Goal: Information Seeking & Learning: Learn about a topic

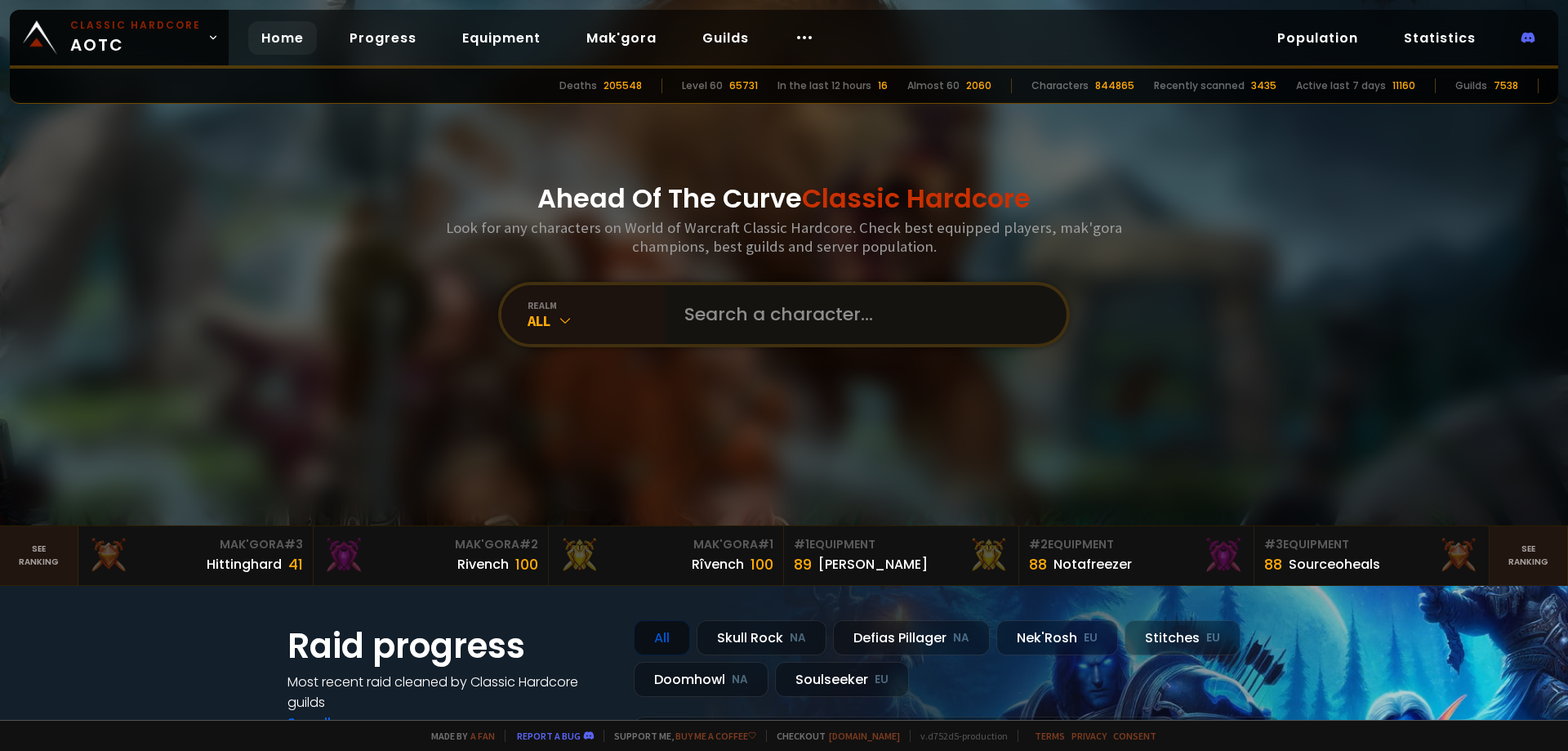
click at [765, 316] on input "text" at bounding box center [861, 315] width 373 height 59
click at [569, 318] on div "All" at bounding box center [596, 321] width 137 height 19
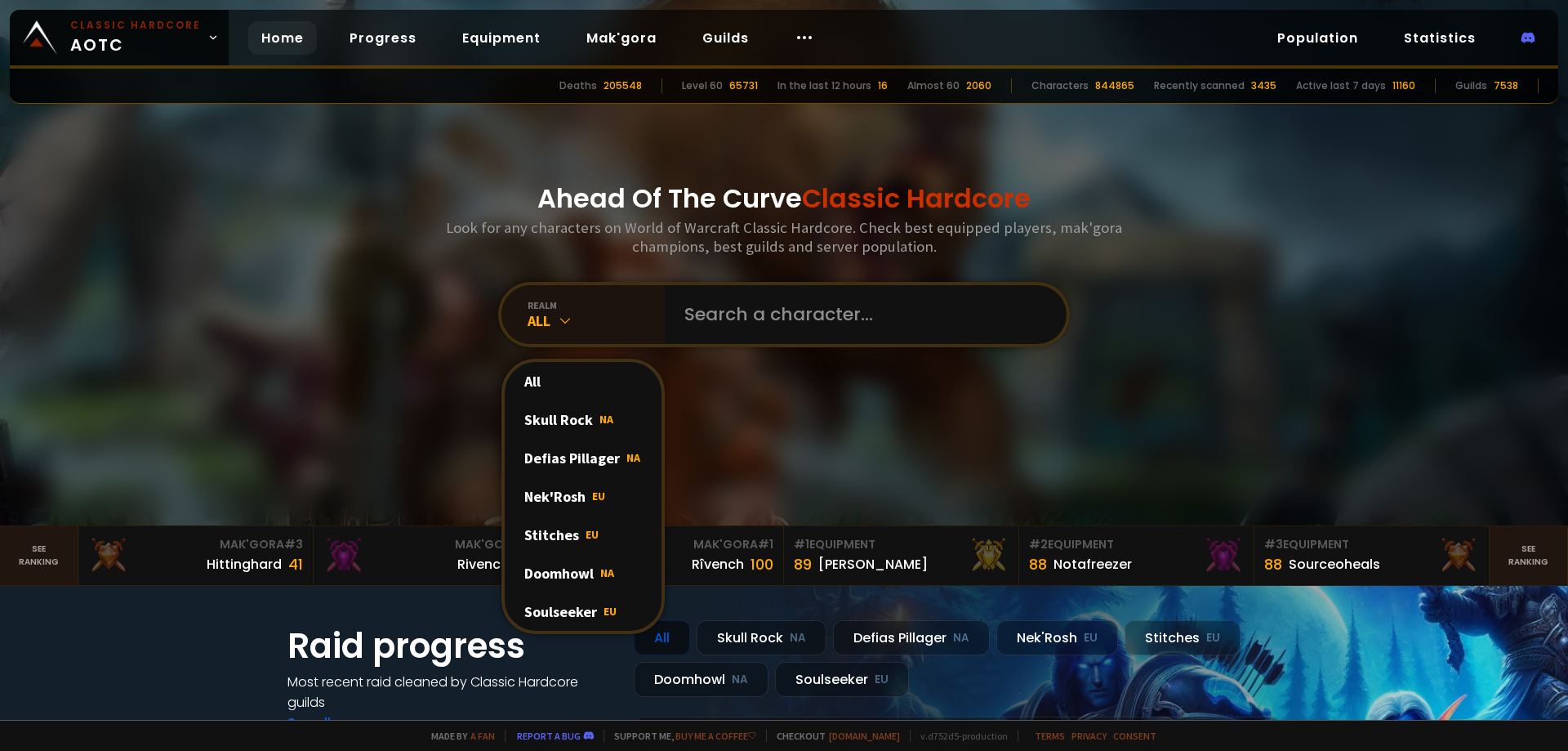
drag, startPoint x: 564, startPoint y: 612, endPoint x: 564, endPoint y: 593, distance: 19.0
click at [565, 612] on div "Soulseeker EU" at bounding box center [583, 612] width 157 height 38
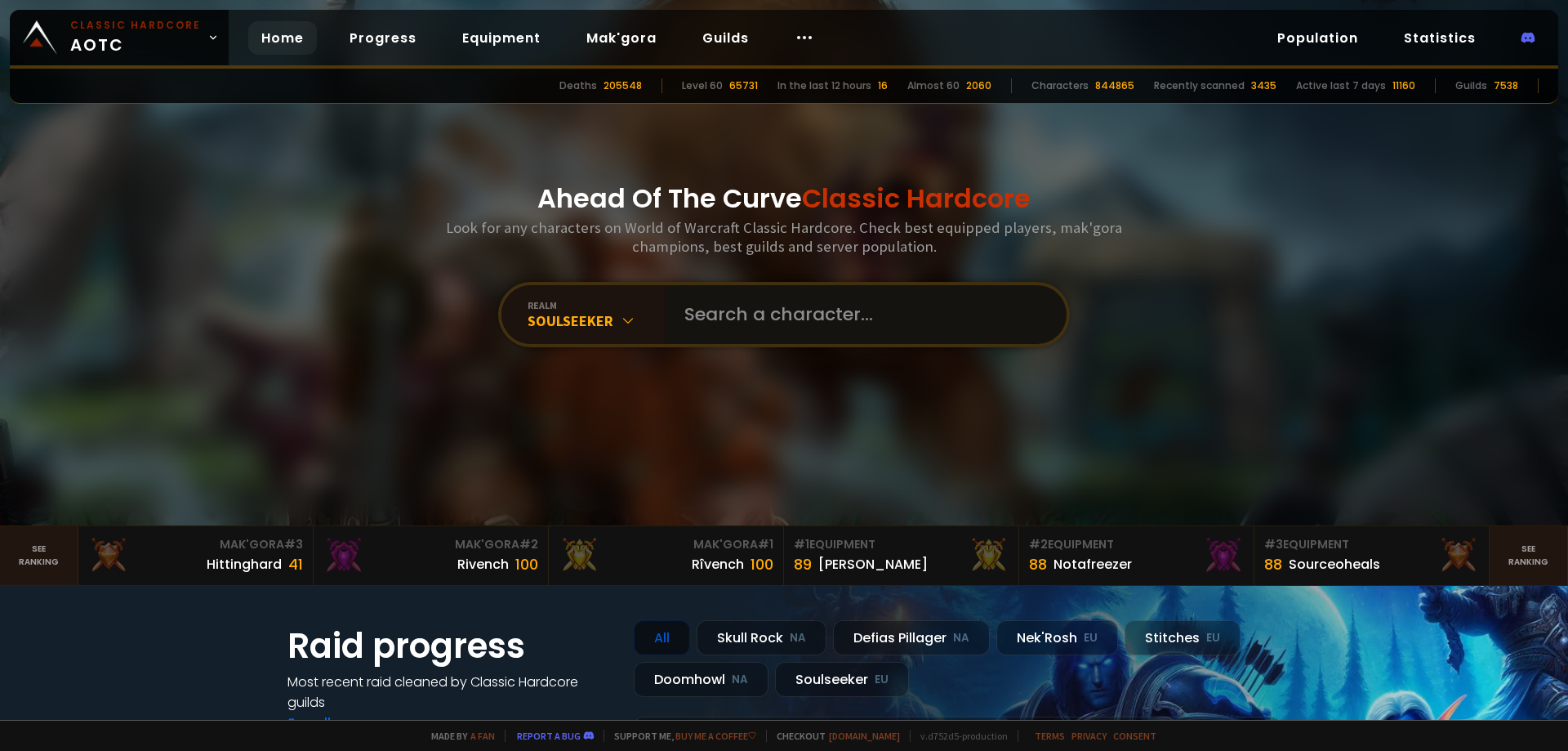
click at [751, 312] on input "text" at bounding box center [861, 315] width 373 height 59
type input "Shockdruid"
click at [720, 323] on input "text" at bounding box center [861, 315] width 373 height 59
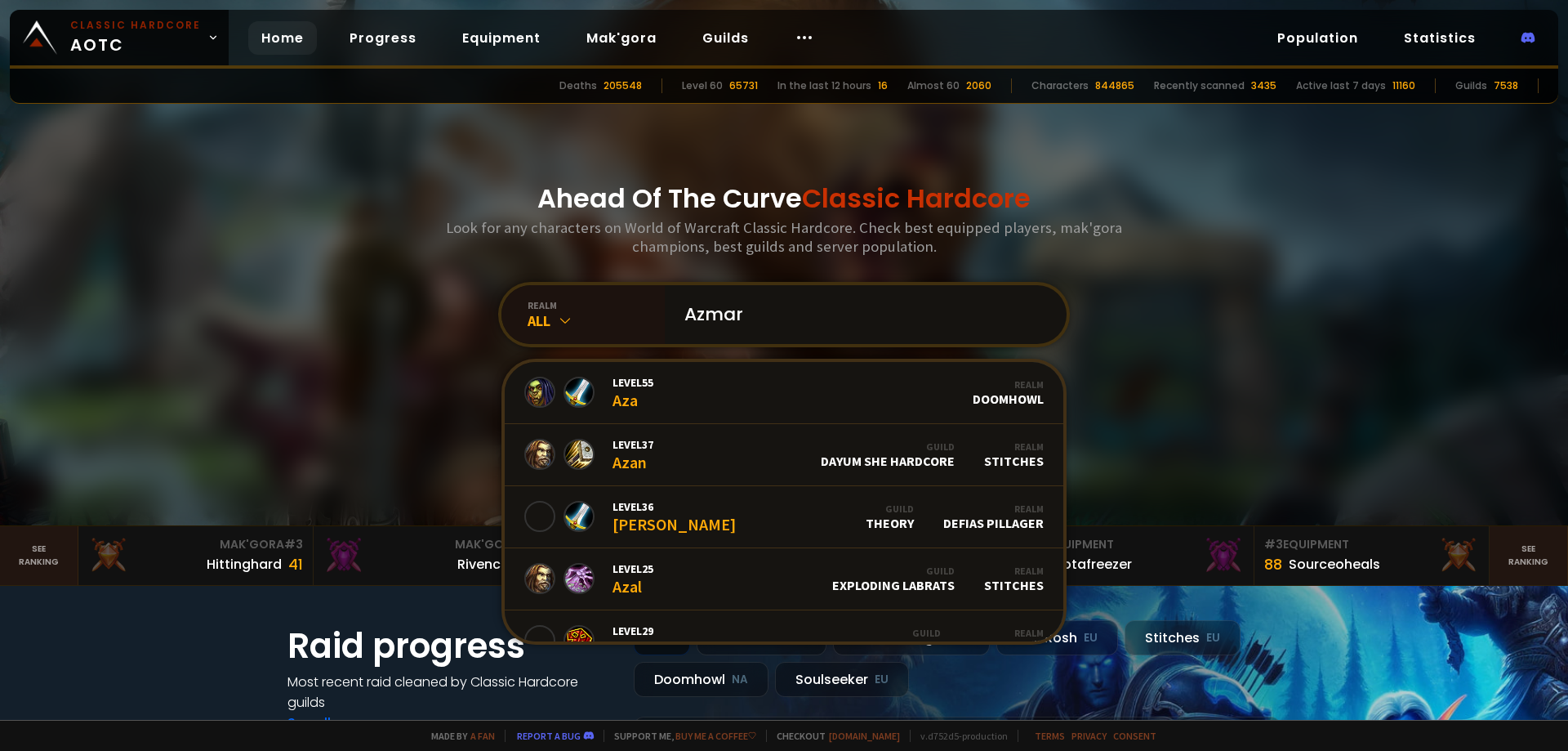
type input "Azmara"
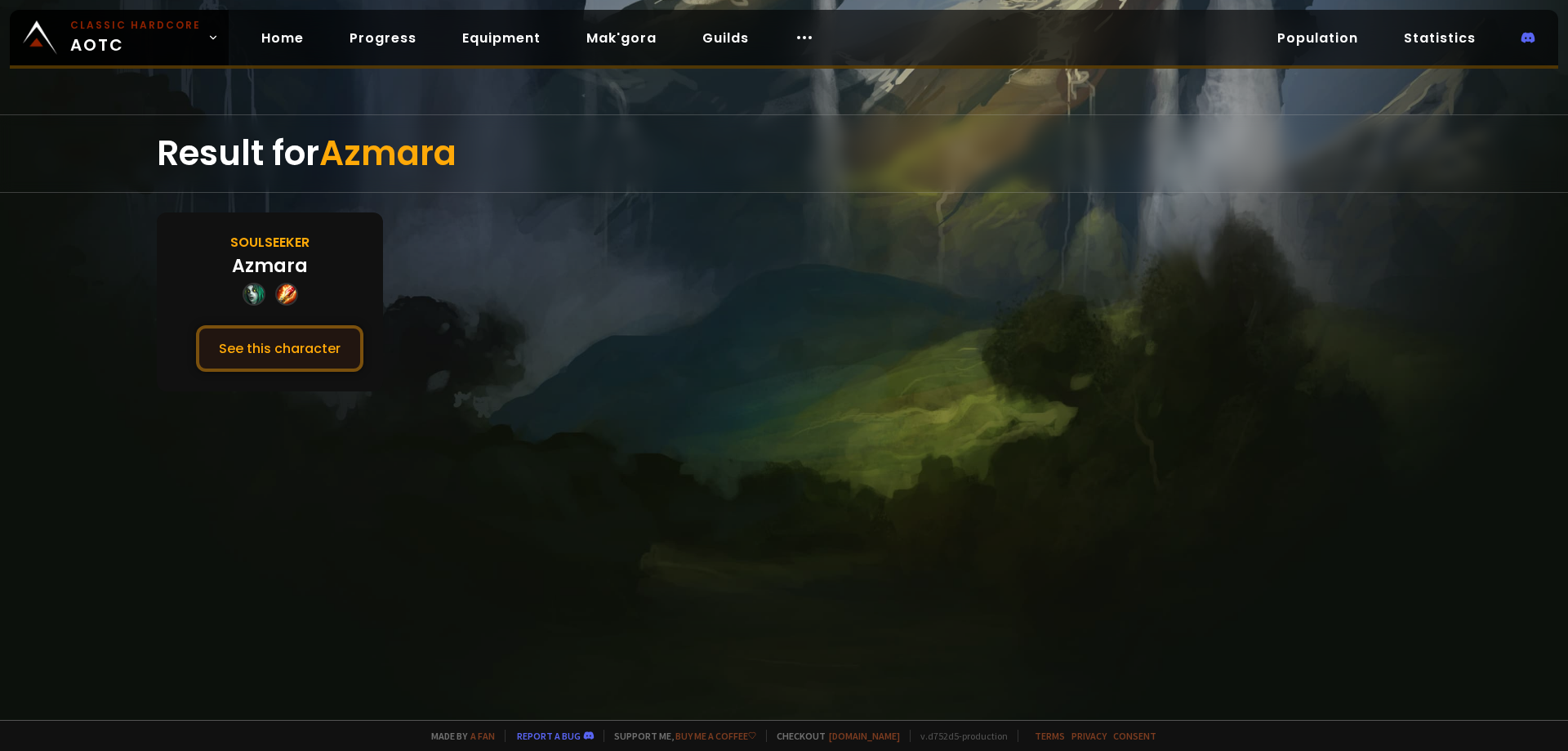
click at [281, 352] on button "See this character" at bounding box center [280, 349] width 168 height 47
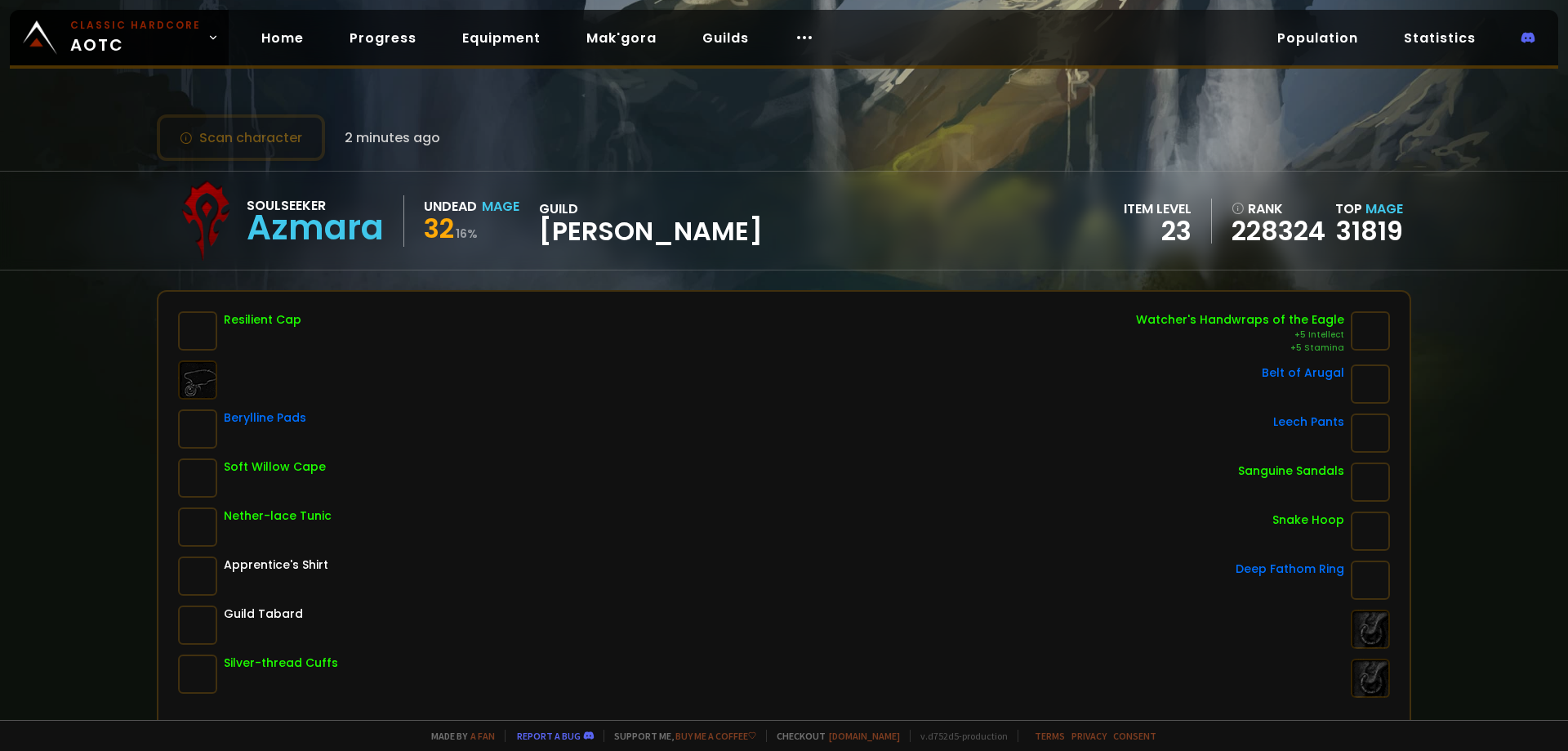
scroll to position [82, 0]
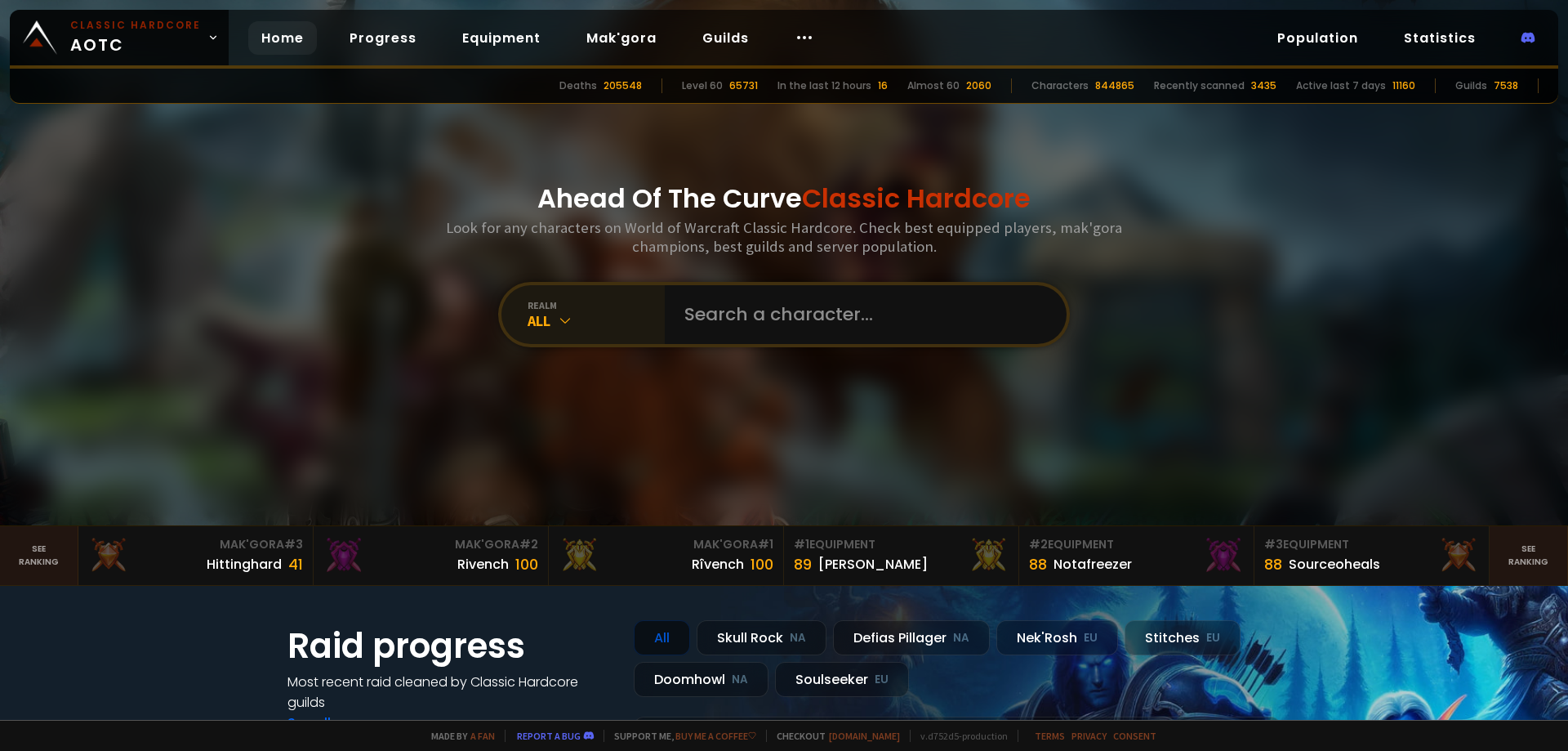
click at [589, 328] on div "All" at bounding box center [596, 321] width 137 height 19
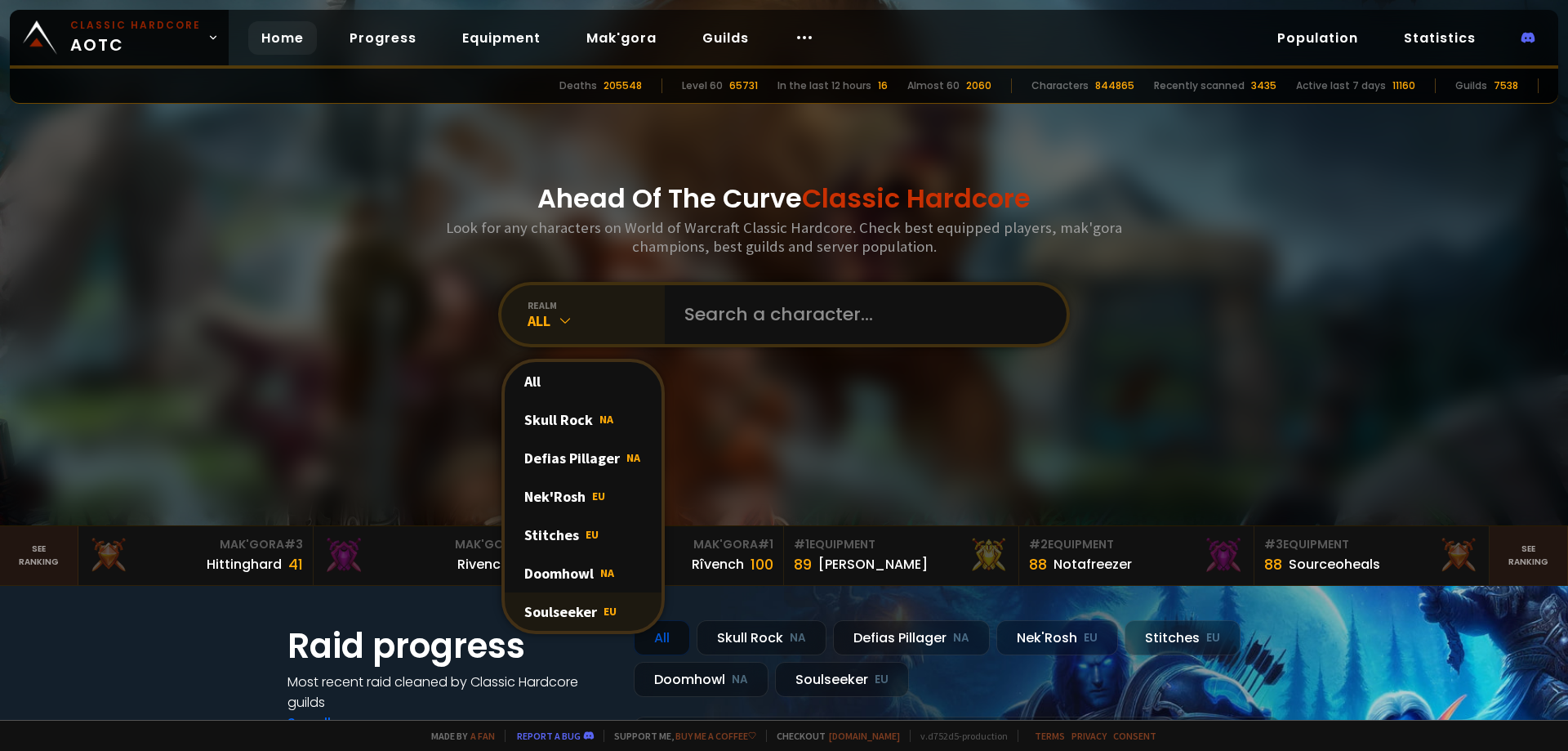
click at [564, 613] on div "Soulseeker EU" at bounding box center [583, 612] width 157 height 38
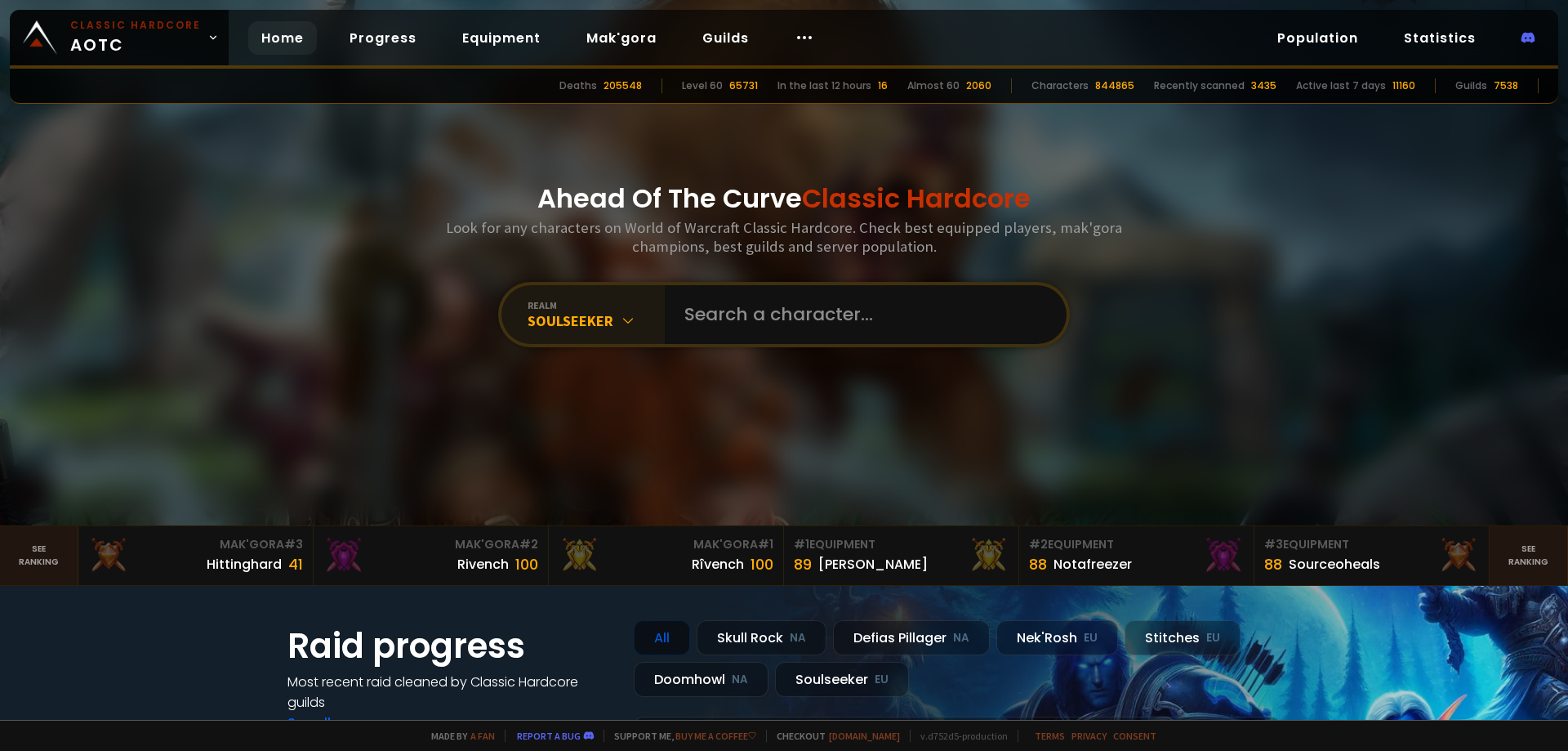
click at [308, 471] on div "Ahead Of The Curve Classic Hardcore Look for any characters on World of Warcraf…" at bounding box center [784, 263] width 984 height 526
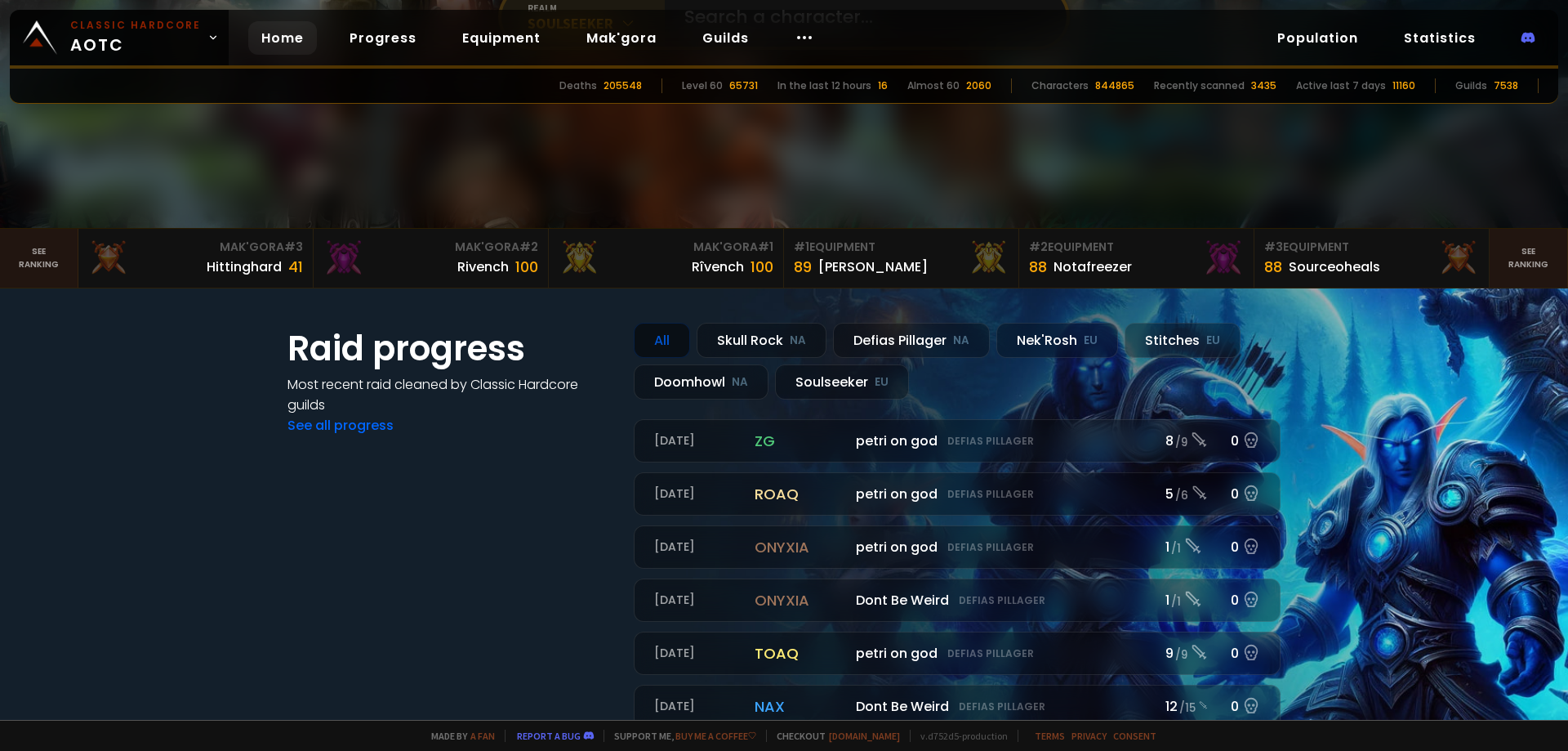
scroll to position [327, 0]
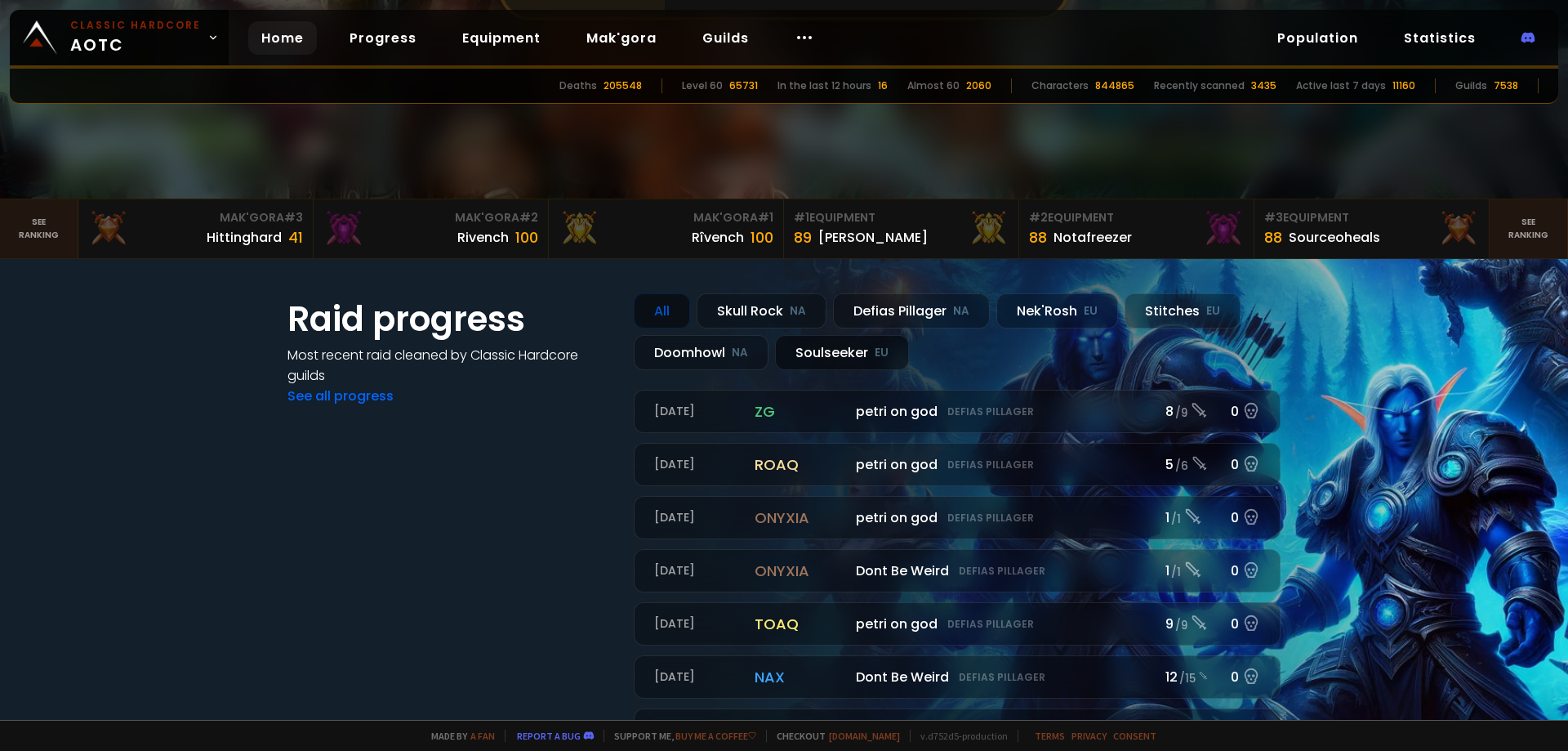
click at [797, 355] on div "Soulseeker EU" at bounding box center [842, 353] width 134 height 35
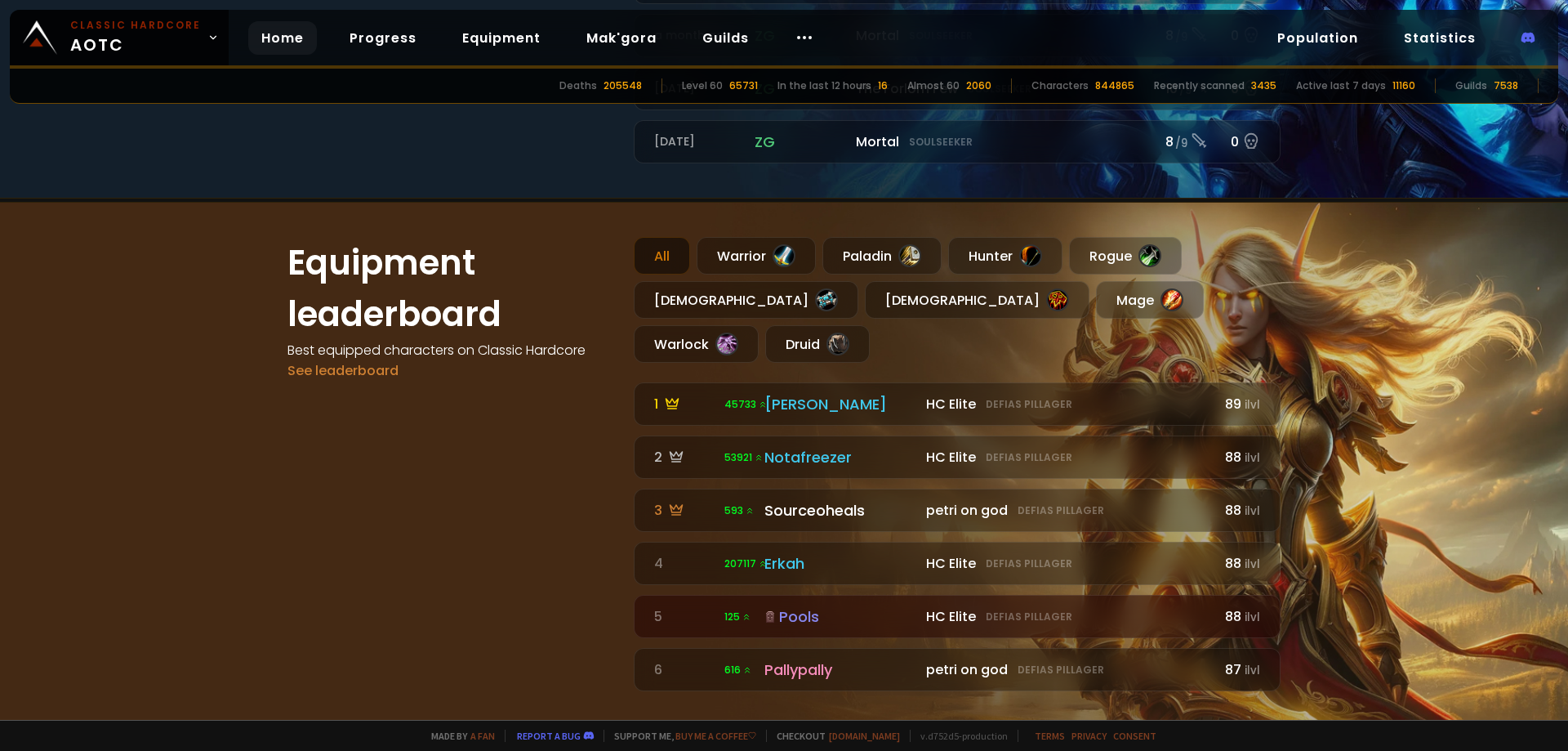
scroll to position [899, 0]
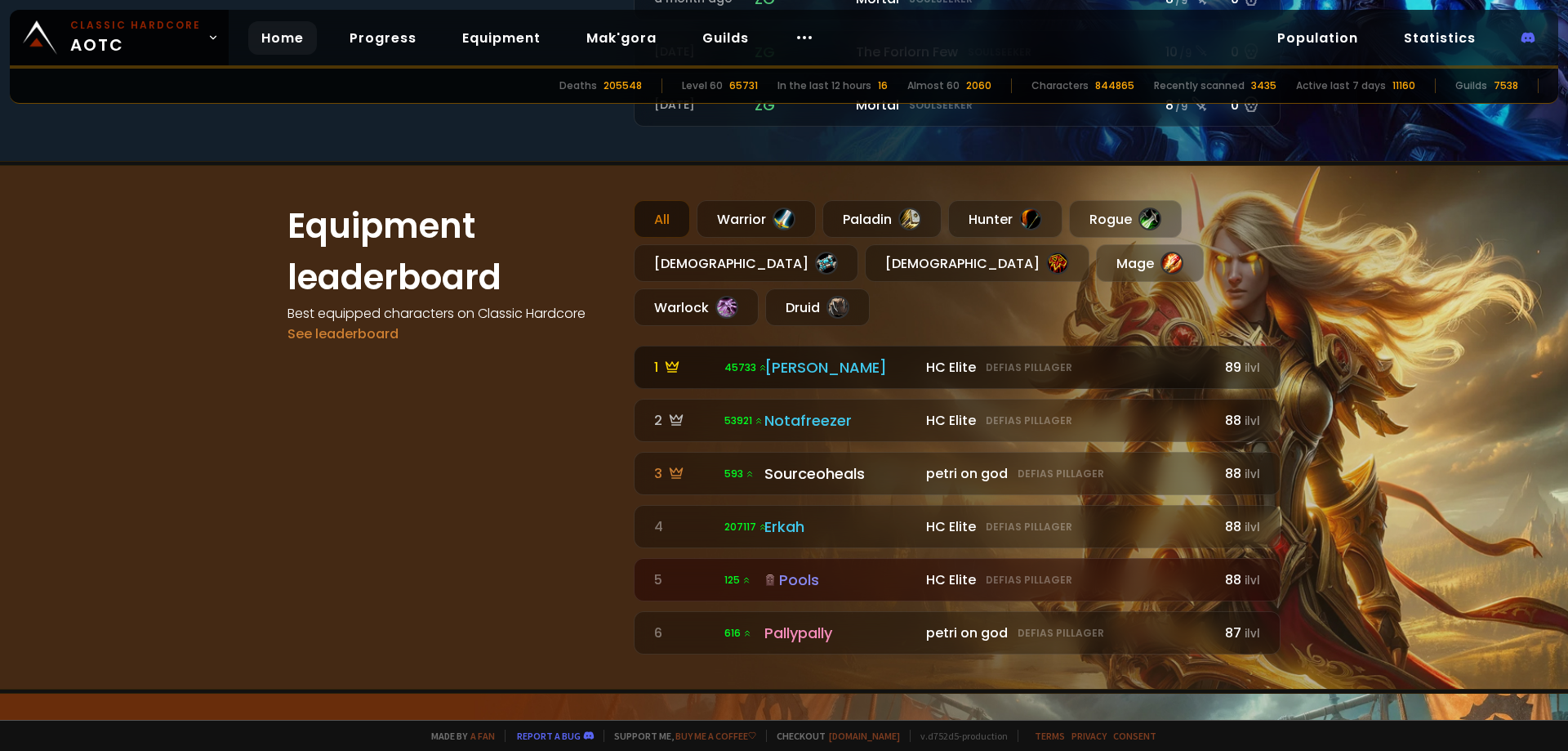
click at [838, 346] on link "1 45733 HC Elite Defias Pillager [PERSON_NAME] HC Elite Defias Pillager 89 ilvl" at bounding box center [957, 368] width 647 height 43
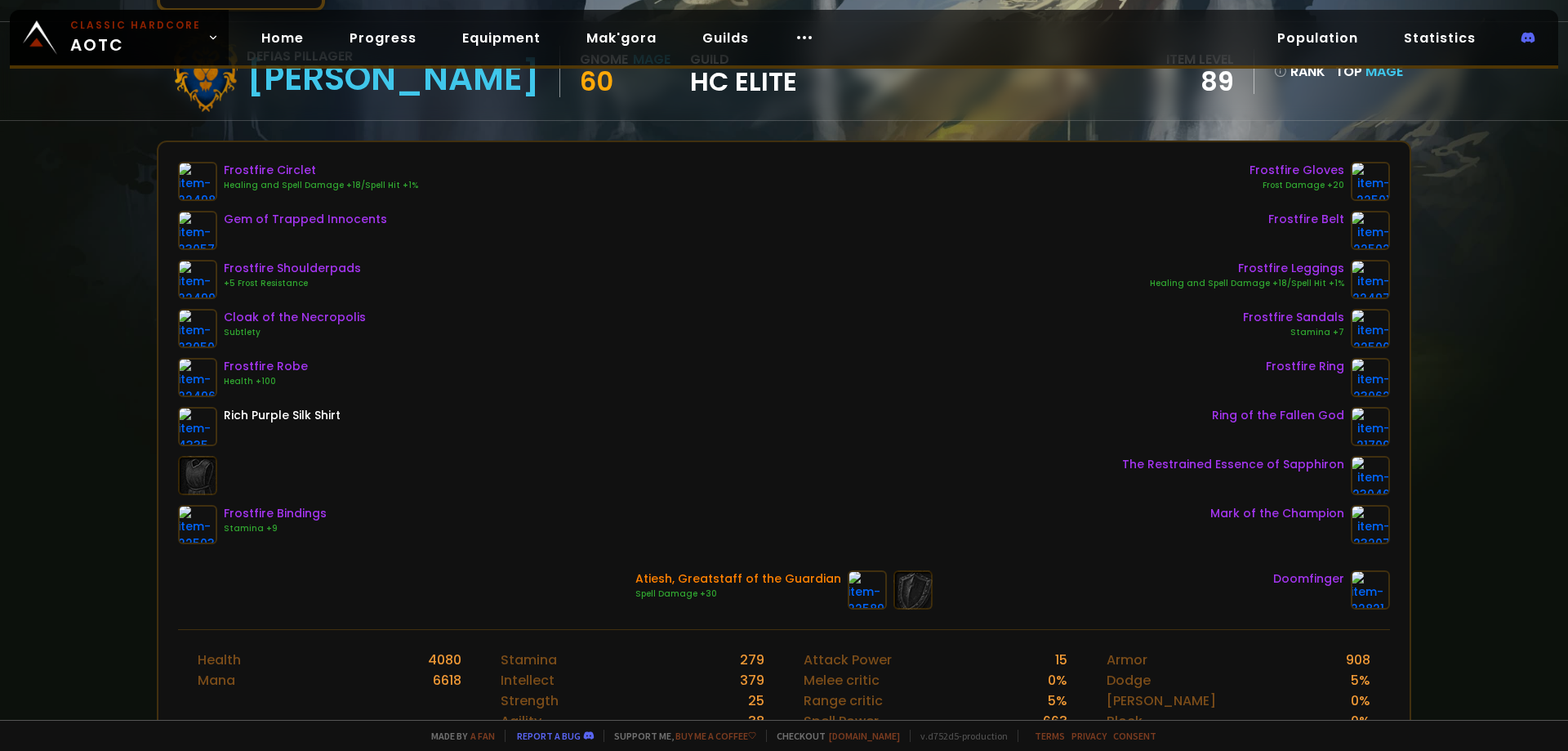
scroll to position [163, 0]
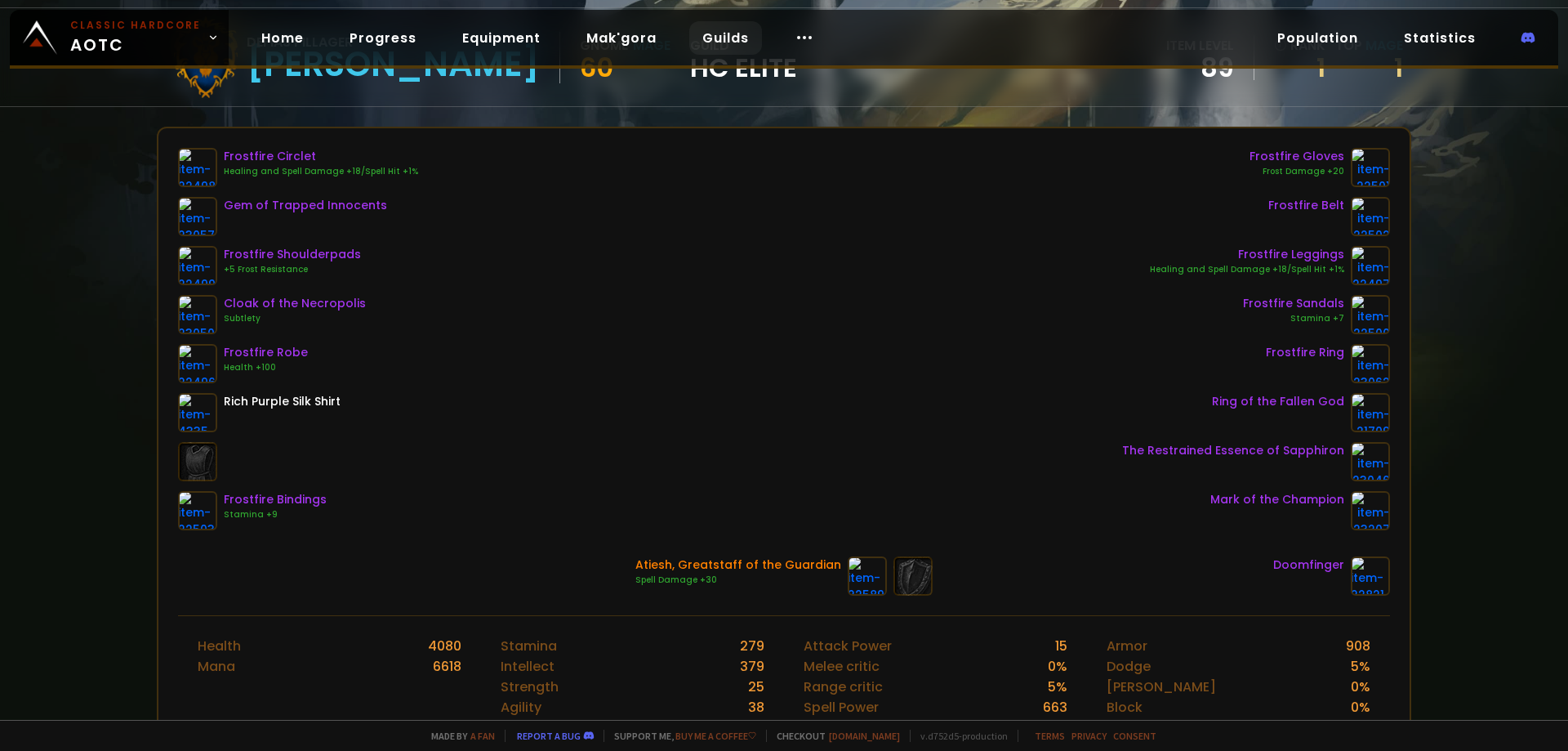
click at [719, 38] on link "Guilds" at bounding box center [726, 37] width 73 height 34
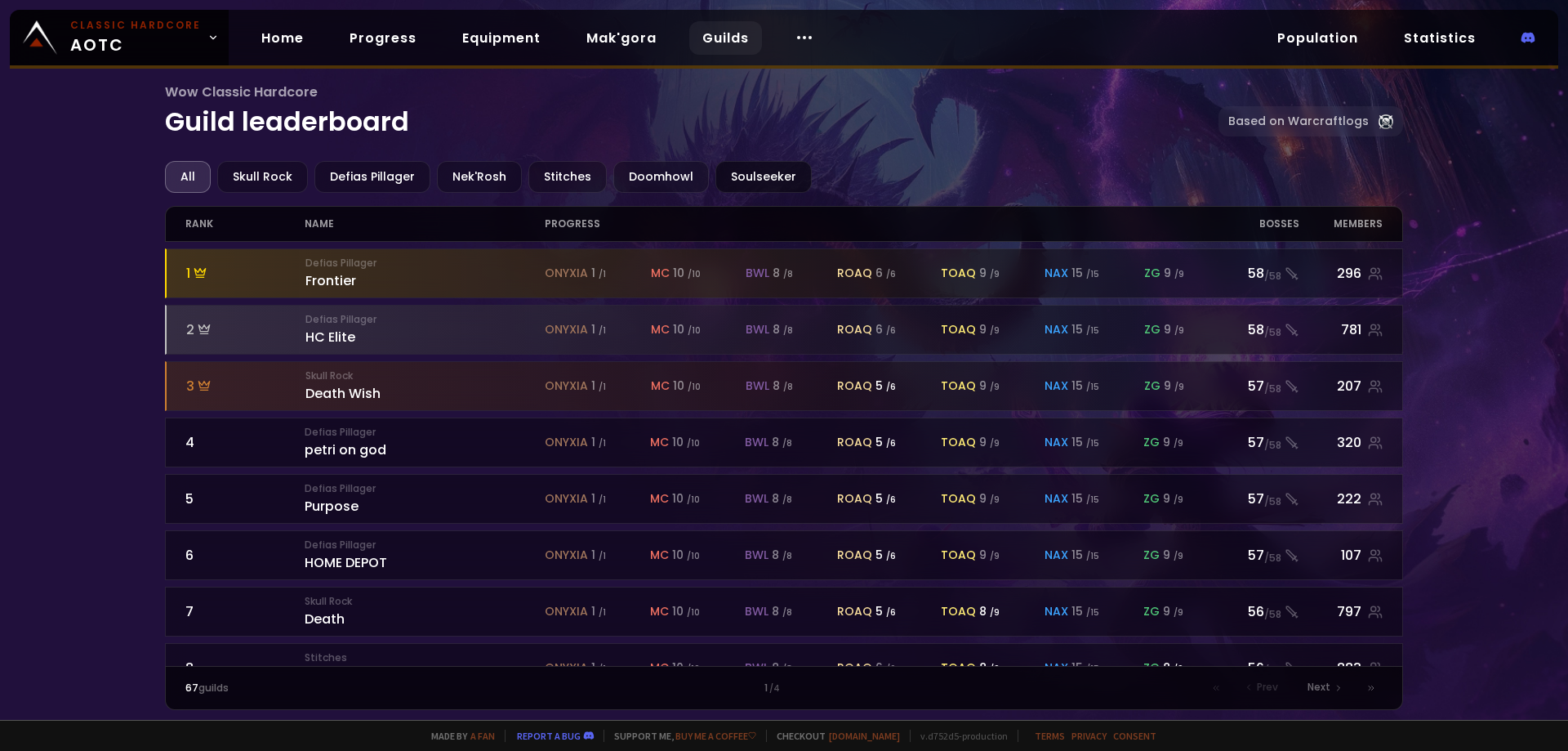
click at [732, 171] on div "Soulseeker" at bounding box center [764, 176] width 96 height 32
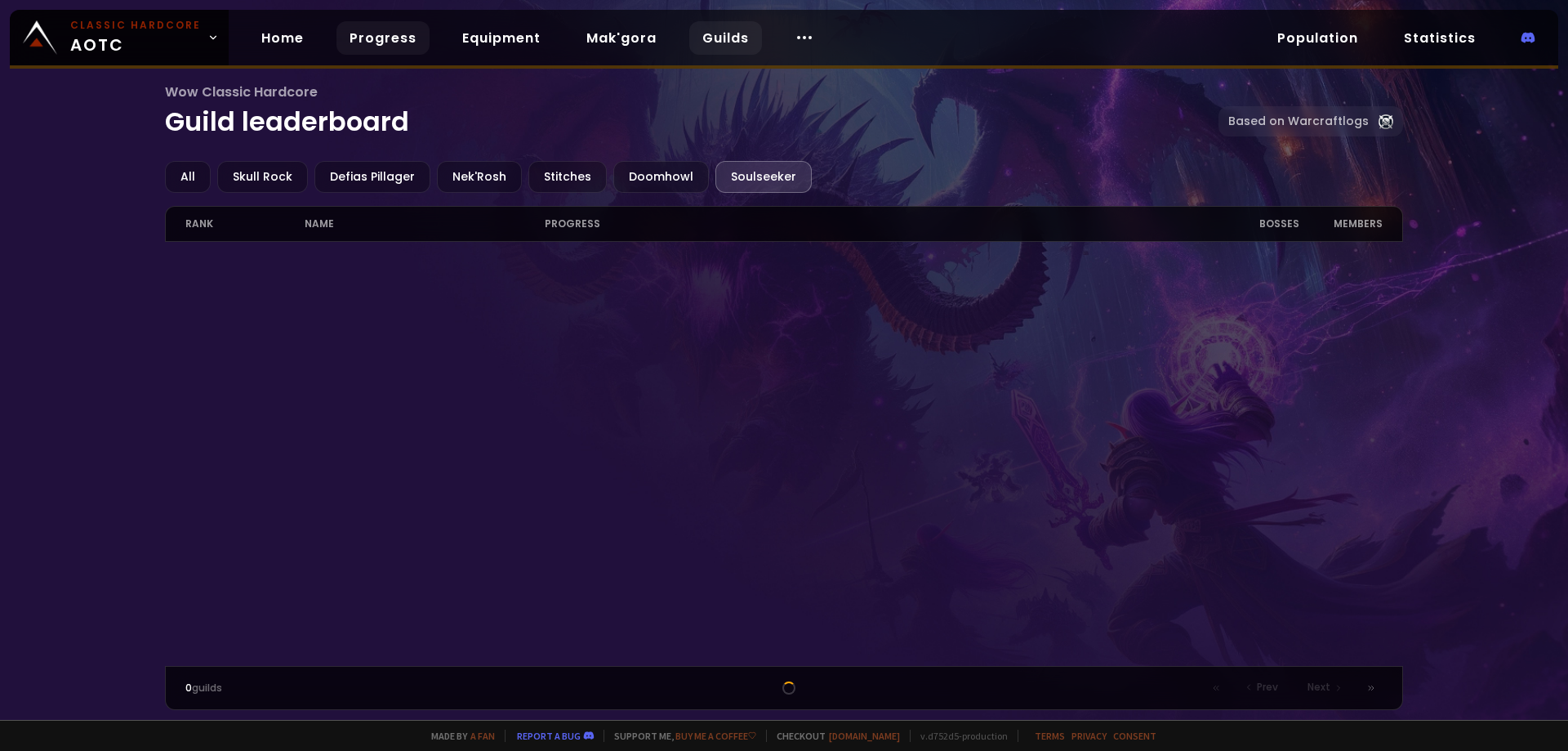
click at [374, 41] on link "Progress" at bounding box center [382, 37] width 93 height 34
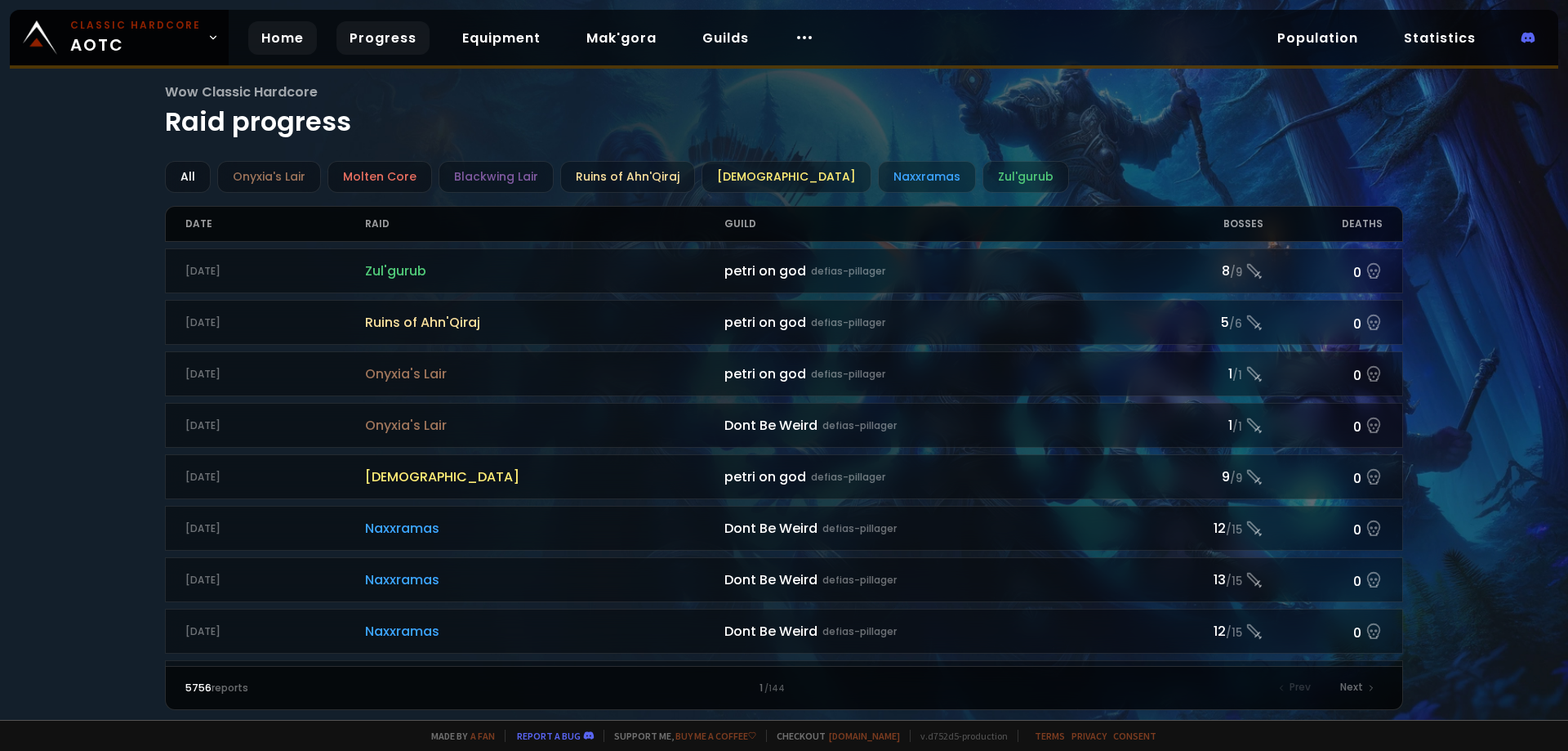
click at [266, 37] on link "Home" at bounding box center [282, 37] width 69 height 34
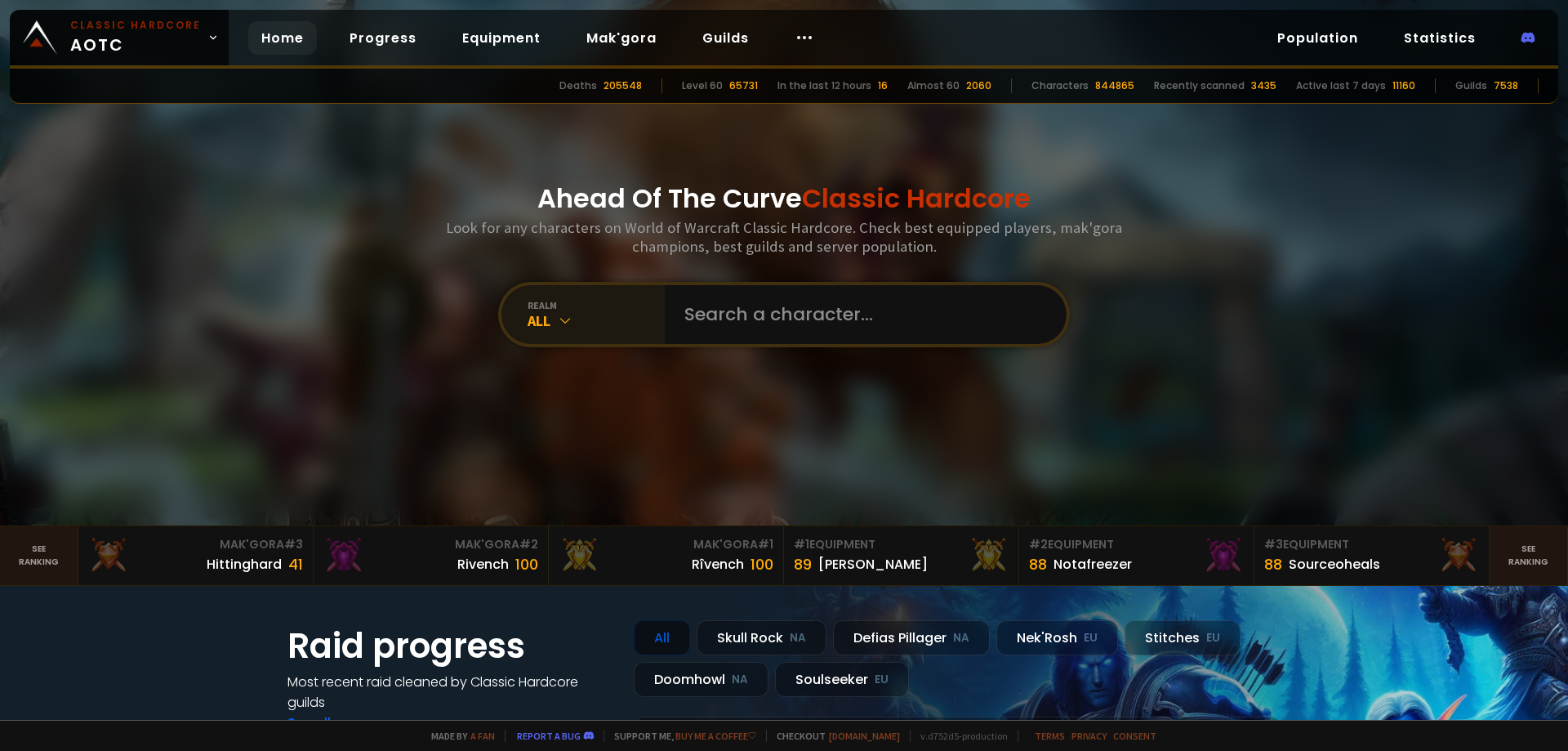
click at [586, 302] on div "realm" at bounding box center [596, 305] width 137 height 12
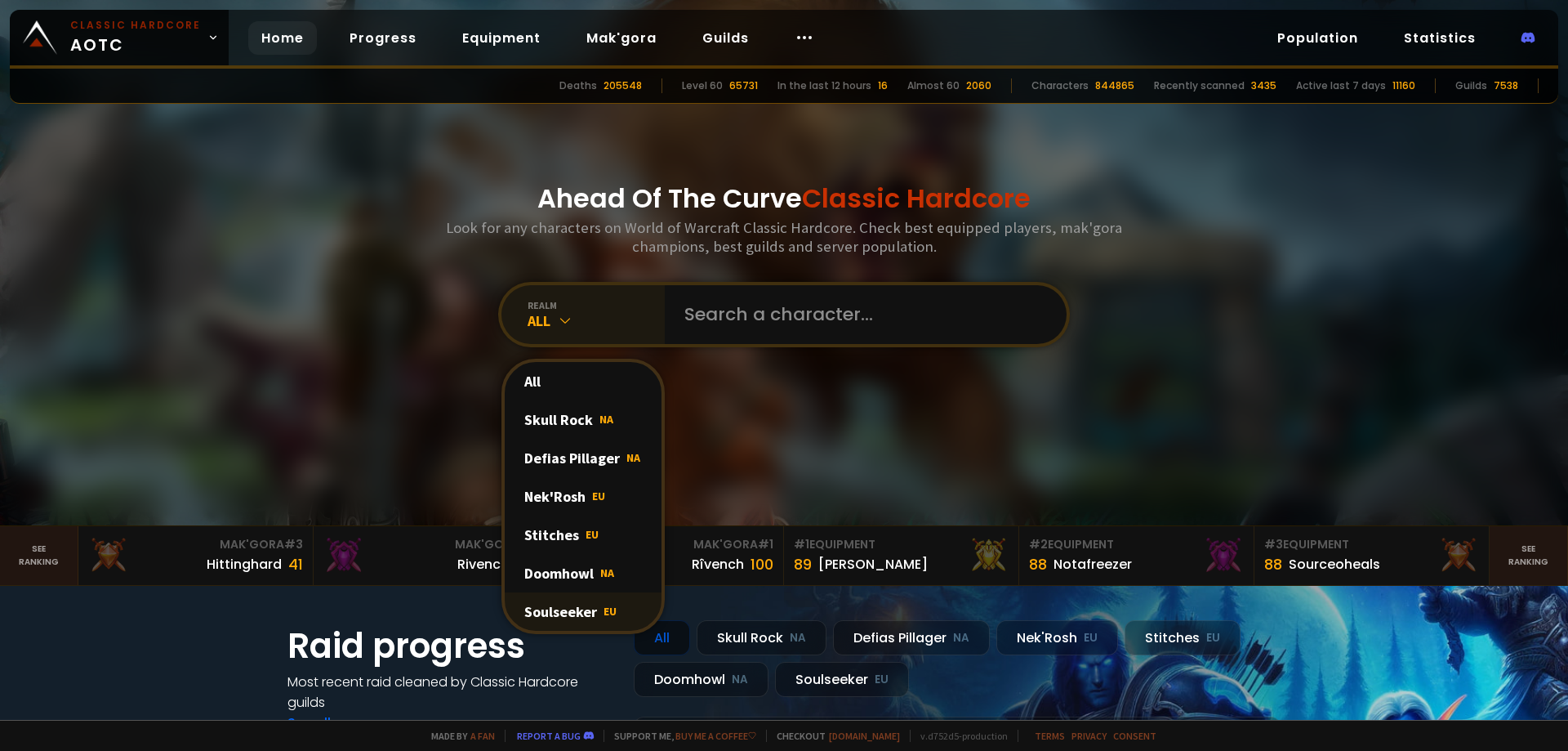
click at [564, 609] on div "Soulseeker EU" at bounding box center [583, 612] width 157 height 38
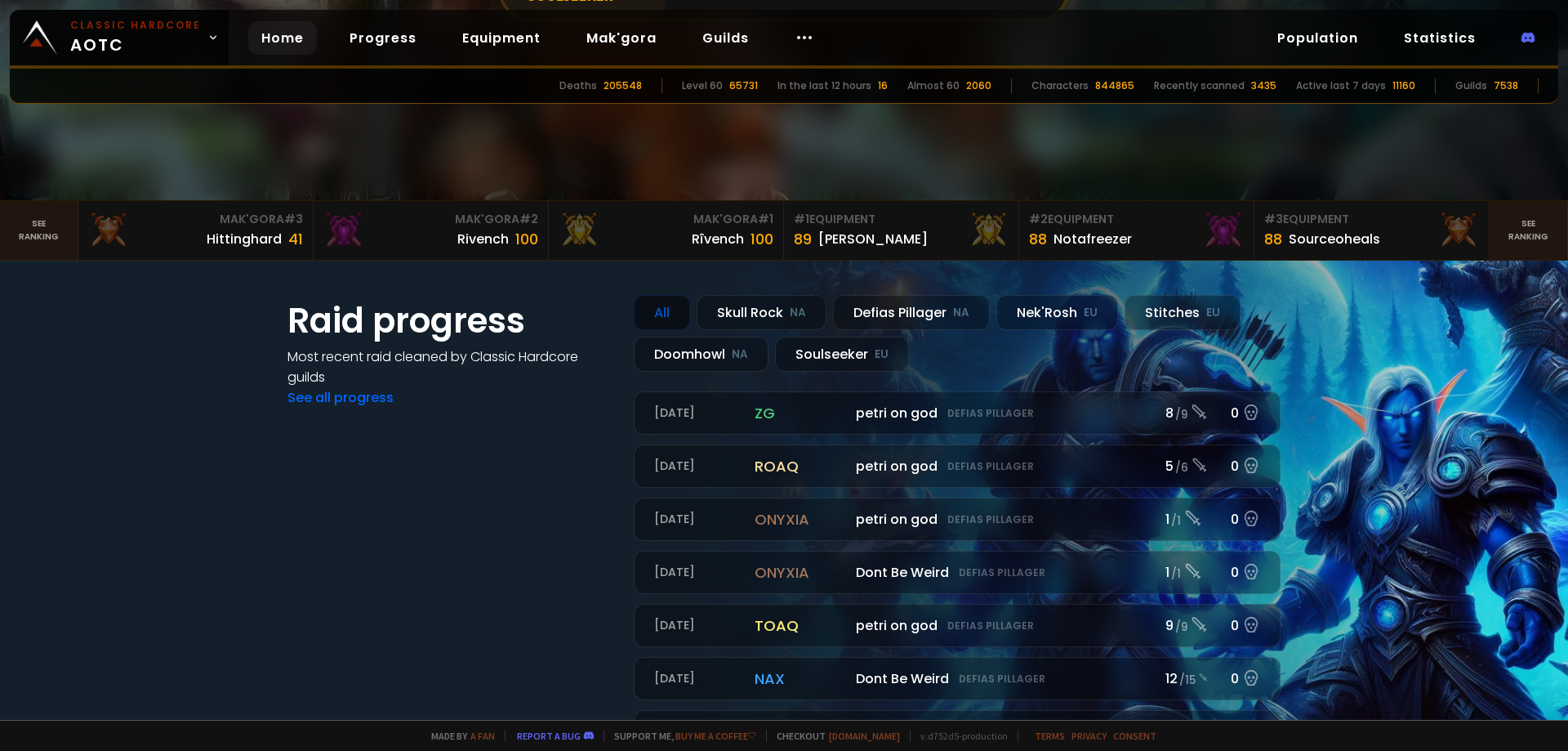
scroll to position [327, 0]
click at [810, 351] on div "Soulseeker EU" at bounding box center [842, 353] width 134 height 35
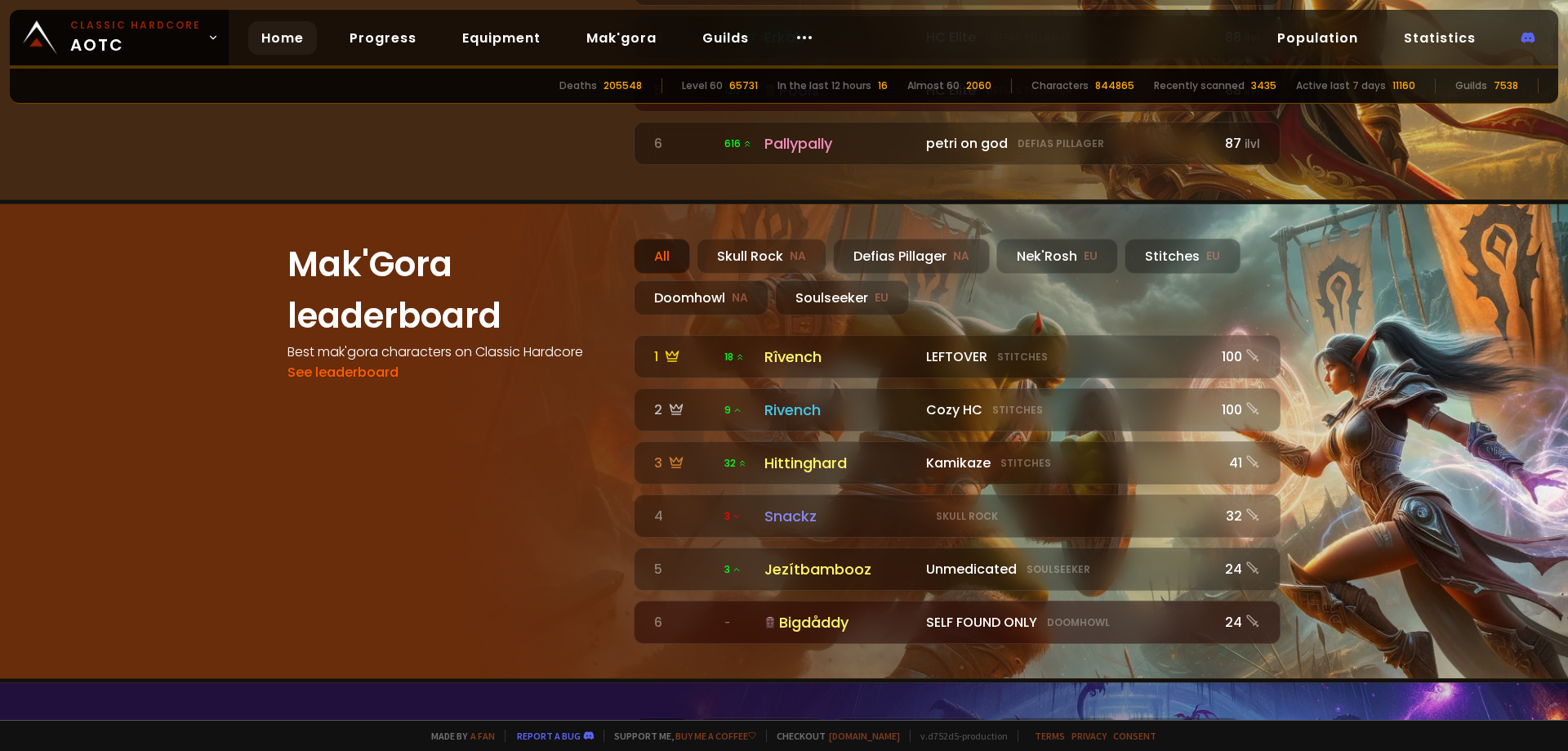
scroll to position [1390, 0]
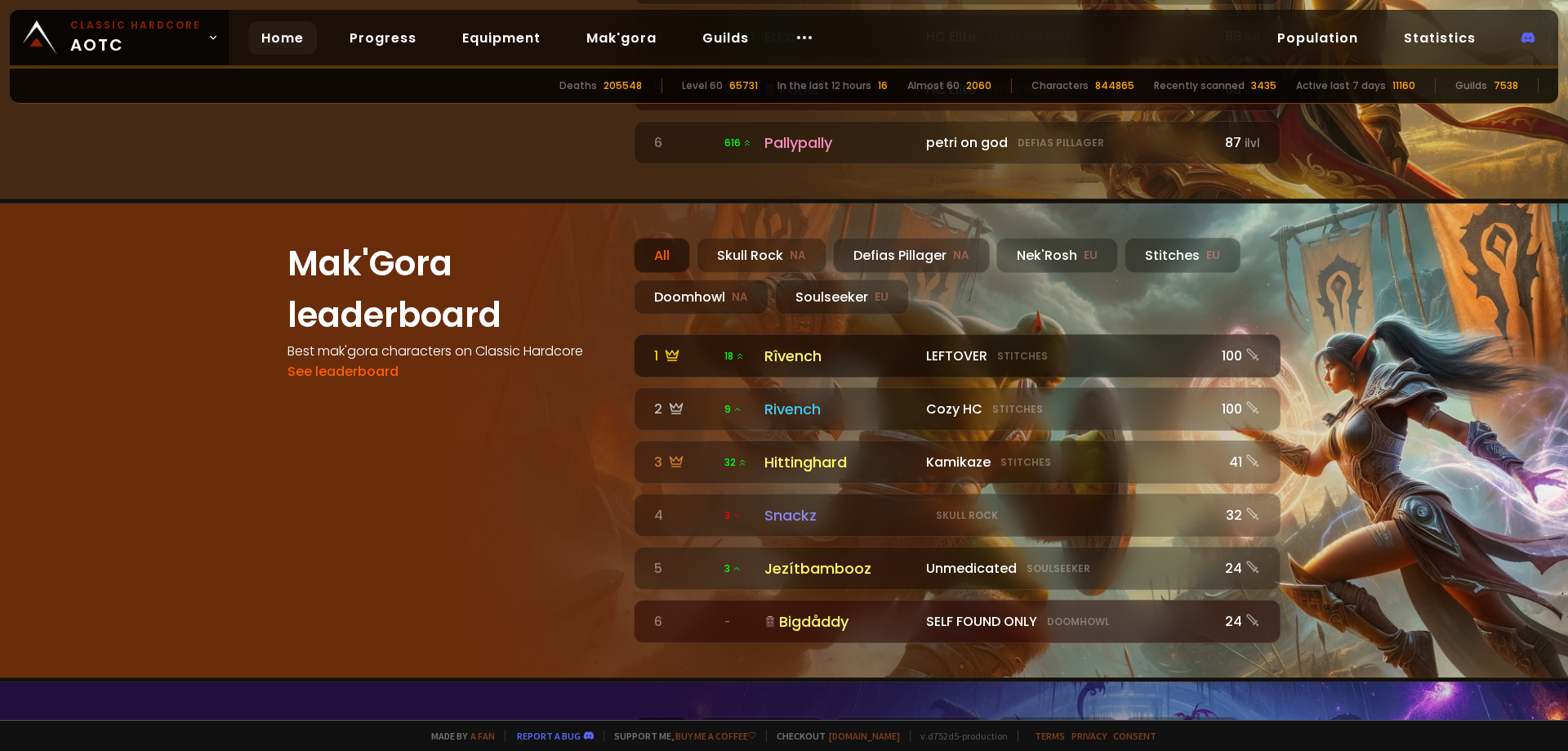
click at [789, 345] on div "Rîvench" at bounding box center [840, 356] width 152 height 22
